Goal: Check status

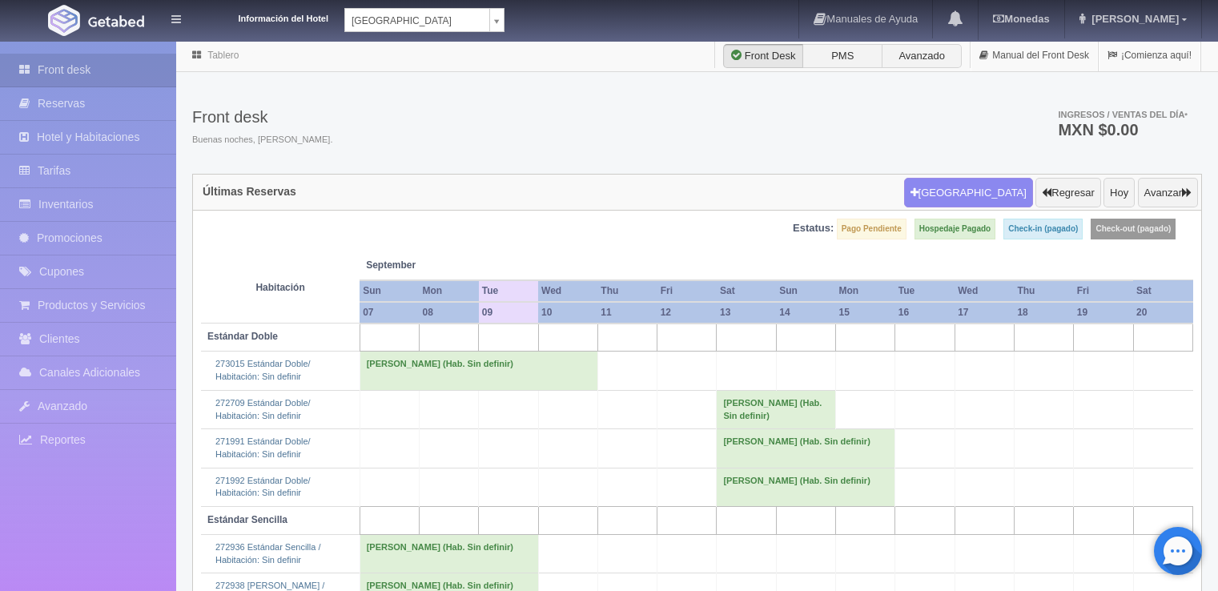
scroll to position [149, 0]
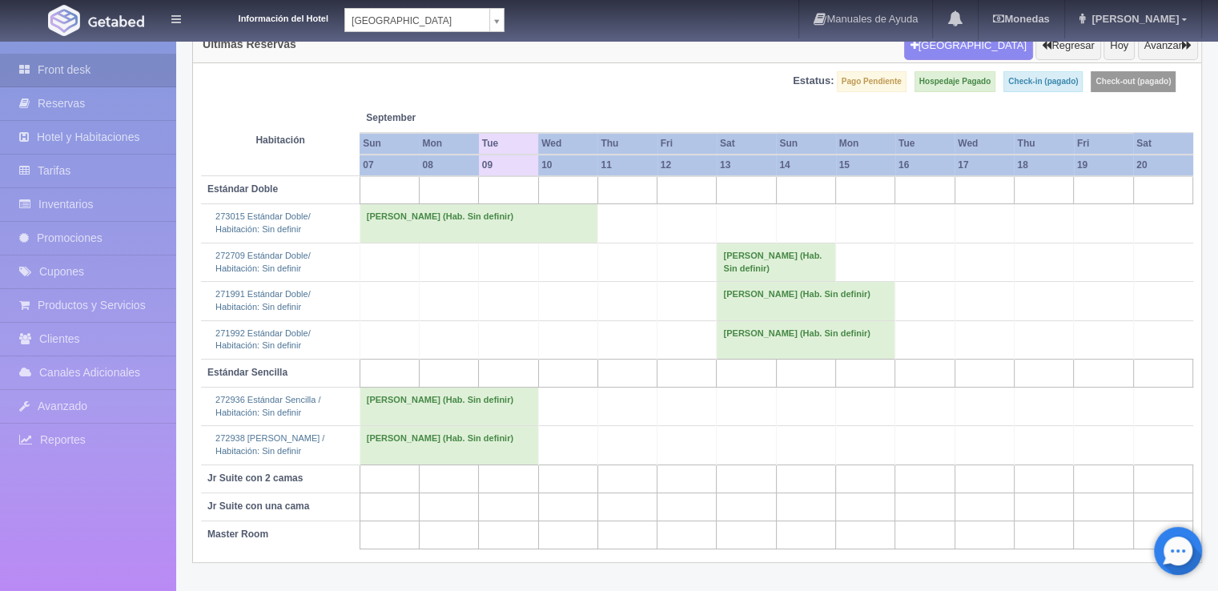
click at [904, 223] on td at bounding box center [925, 223] width 59 height 38
click at [410, 411] on td "[PERSON_NAME] (Hab. Sin definir)" at bounding box center [449, 407] width 179 height 38
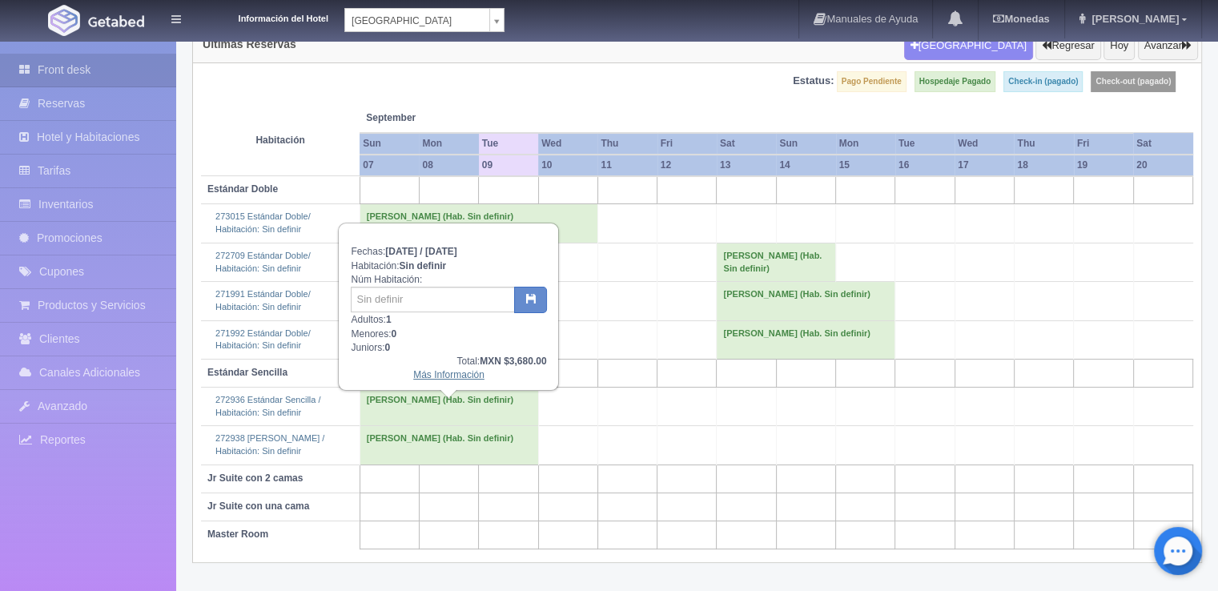
click at [441, 375] on link "Más Información" at bounding box center [448, 374] width 71 height 11
click at [452, 372] on link "Más Información" at bounding box center [448, 374] width 71 height 11
click at [439, 369] on link "Más Información" at bounding box center [448, 374] width 71 height 11
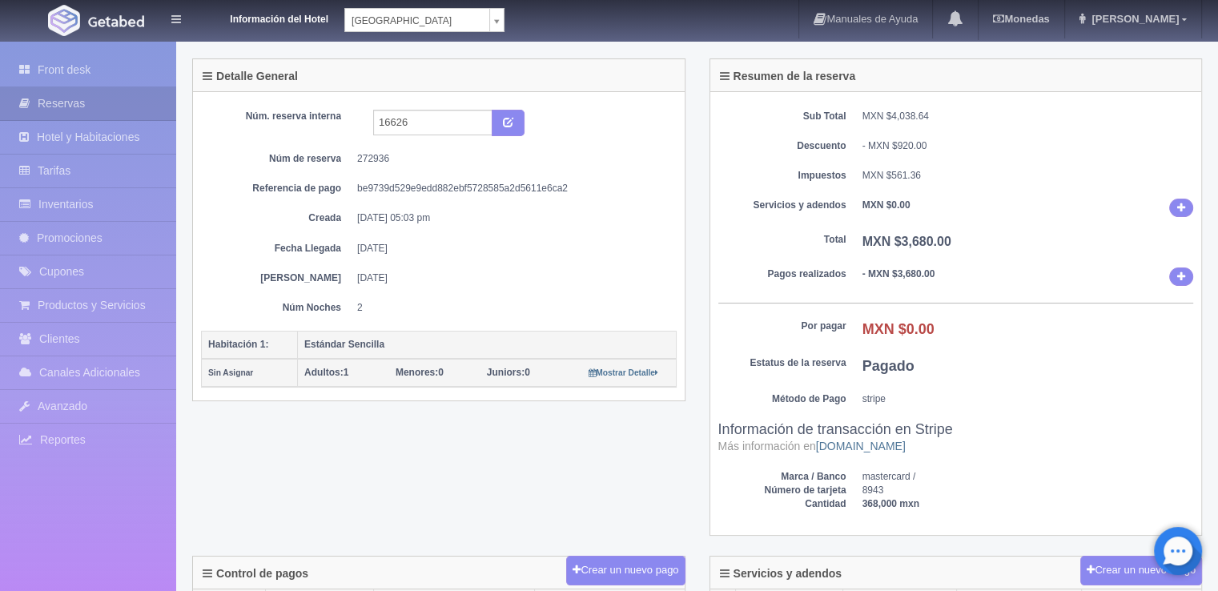
scroll to position [160, 0]
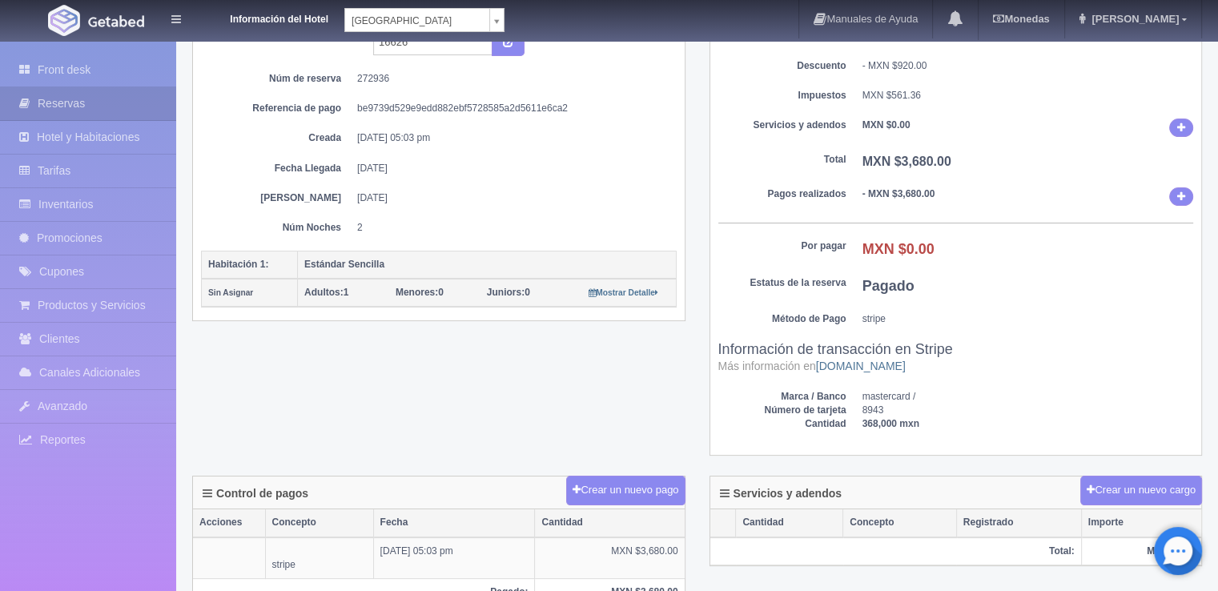
click at [1068, 330] on div "Sub Total MXN $4,038.64 Descuento - MXN $920.00 Impuestos MXN $561.36 Servicios…" at bounding box center [957, 234] width 492 height 444
click at [1084, 276] on dd "Pagado" at bounding box center [1029, 286] width 332 height 21
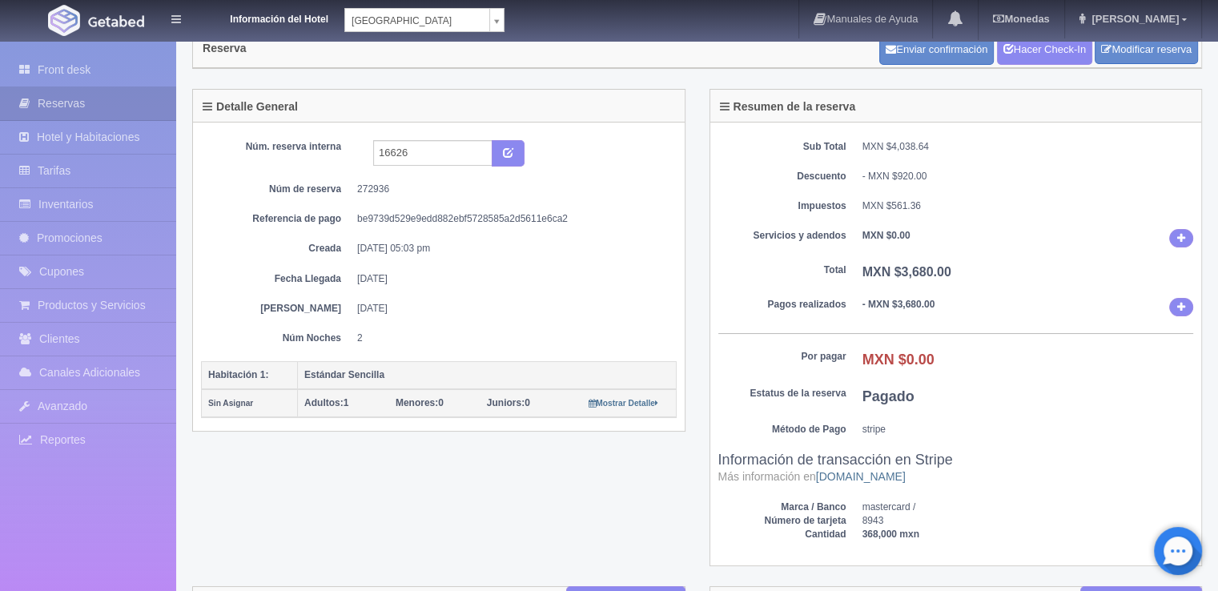
scroll to position [0, 0]
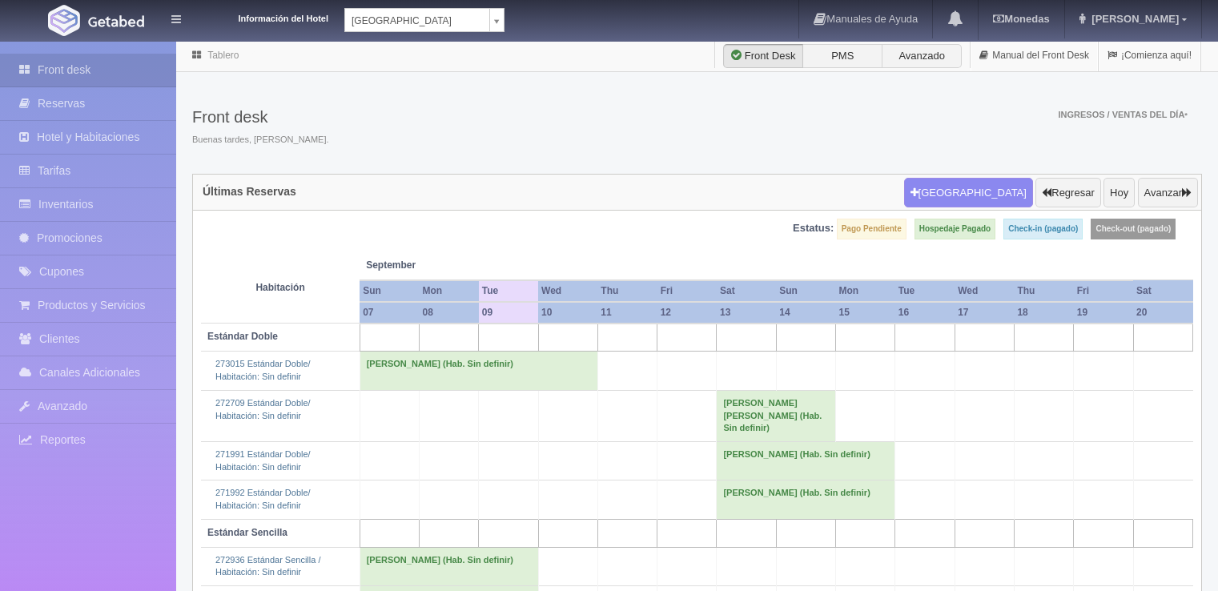
scroll to position [149, 0]
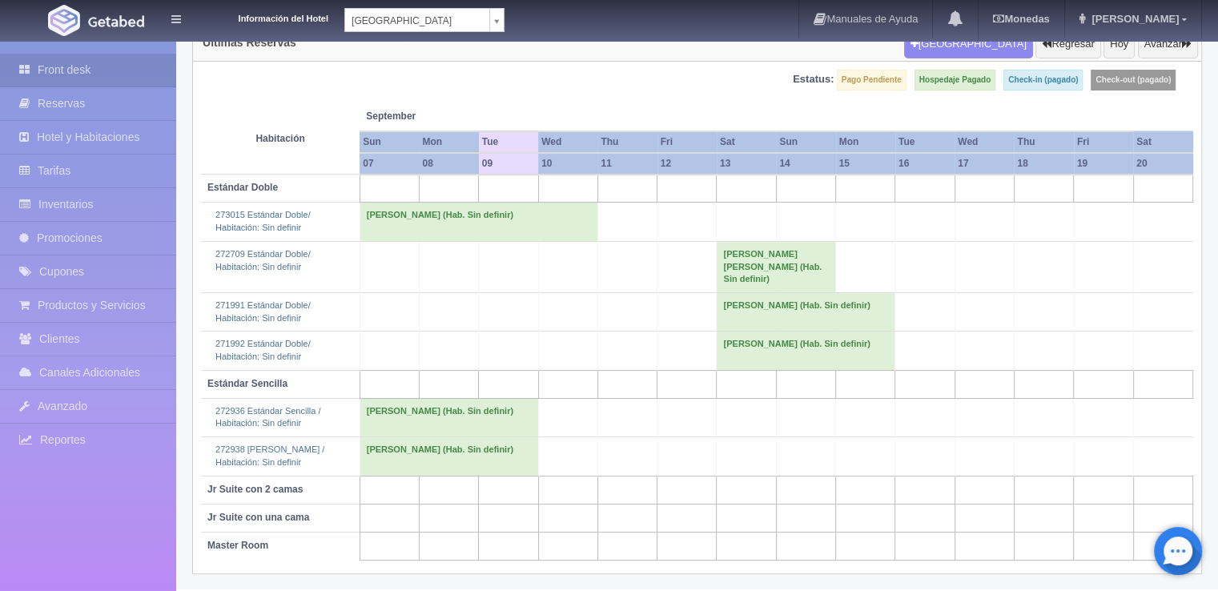
click at [433, 441] on td "[PERSON_NAME] (Hab. Sin definir)" at bounding box center [449, 456] width 179 height 38
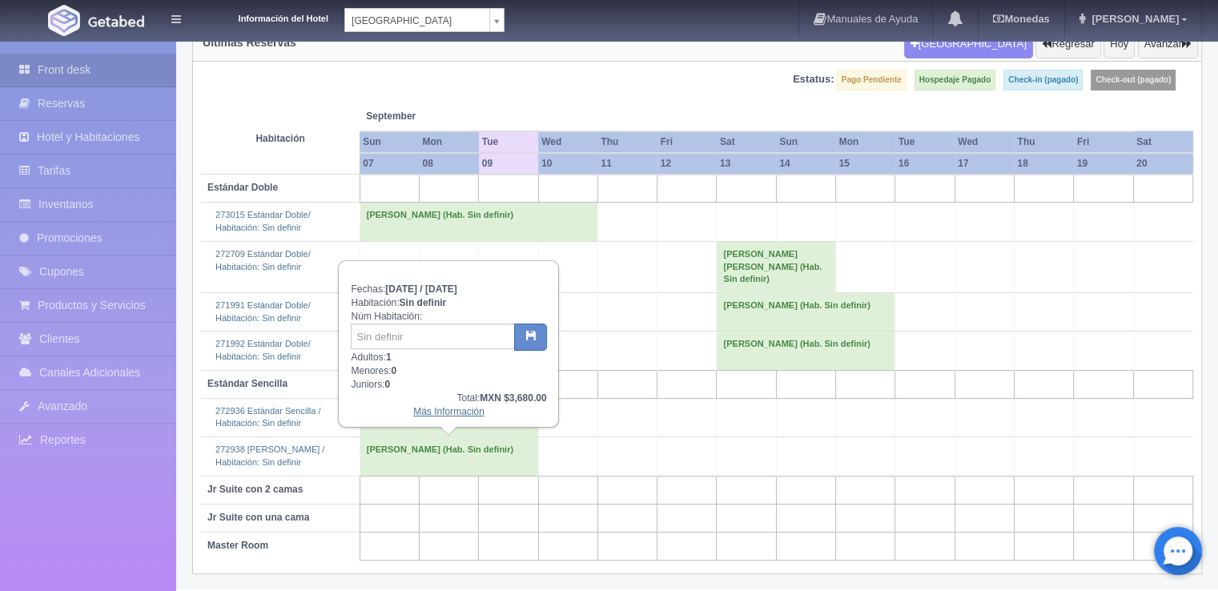
click at [432, 413] on link "Más Información" at bounding box center [448, 411] width 71 height 11
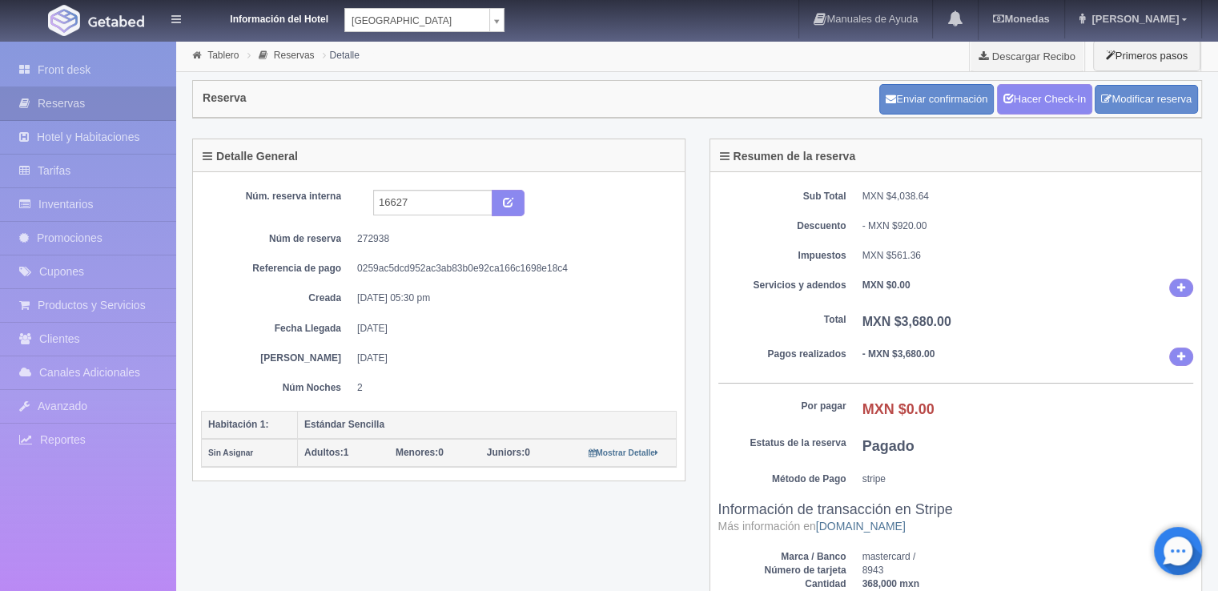
scroll to position [80, 0]
